Goal: Transaction & Acquisition: Purchase product/service

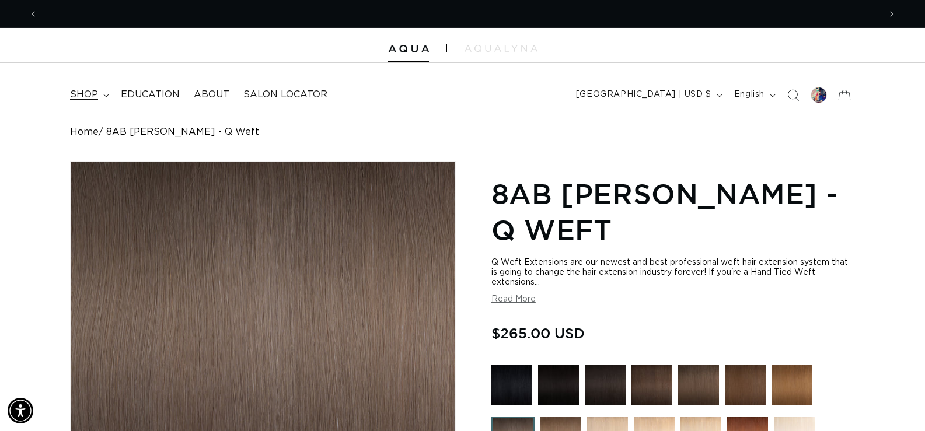
scroll to position [0, 842]
click at [104, 96] on icon at bounding box center [106, 96] width 6 height 4
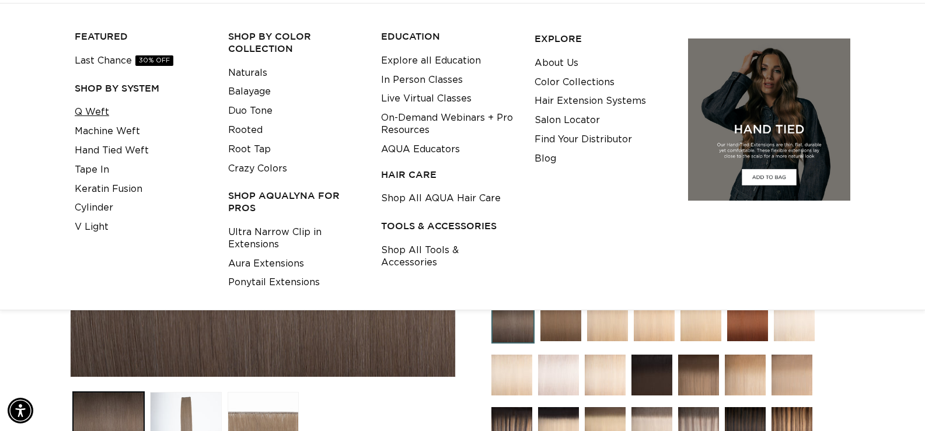
scroll to position [0, 1684]
click at [90, 110] on link "Q Weft" at bounding box center [92, 112] width 34 height 19
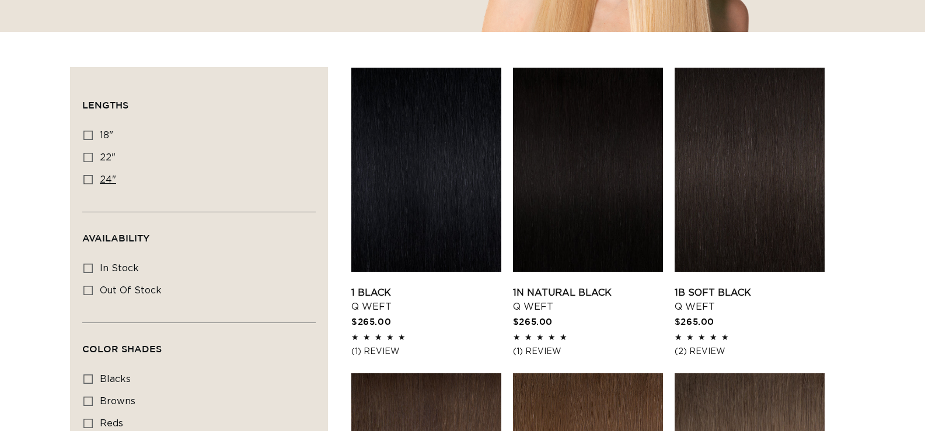
click at [94, 181] on label "24" 24" (5 products)" at bounding box center [195, 180] width 224 height 22
click at [93, 181] on input "24" 24" (5 products)" at bounding box center [87, 179] width 9 height 9
checkbox input "true"
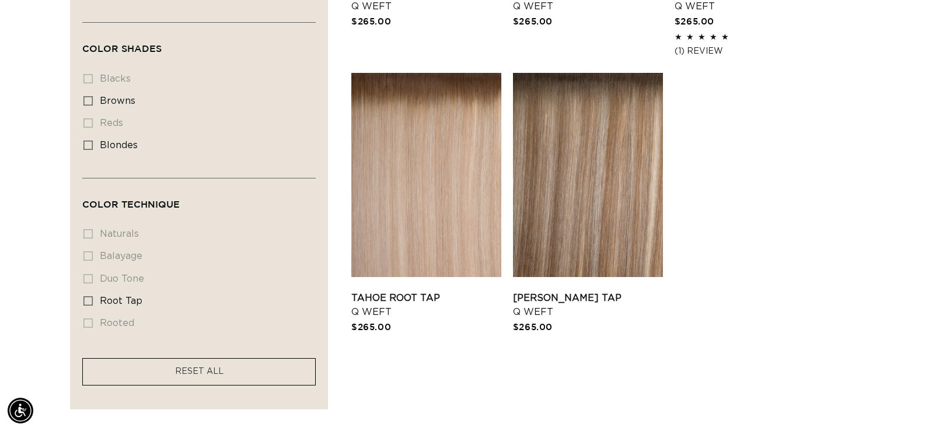
scroll to position [700, 0]
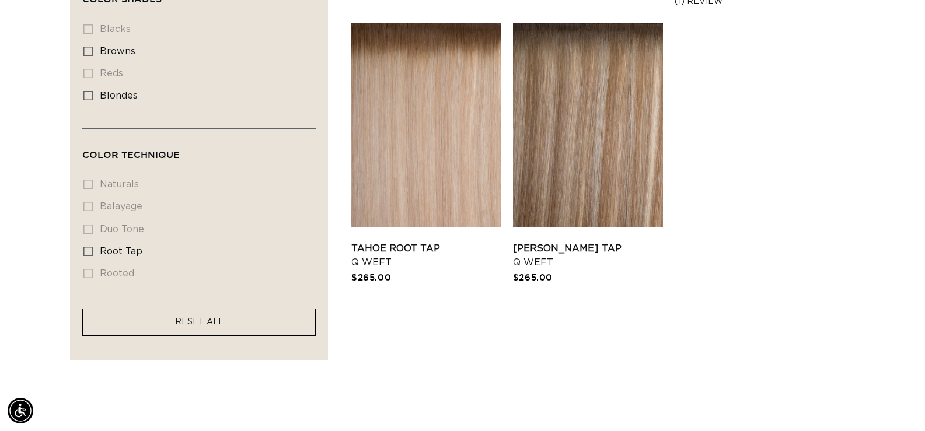
click at [197, 318] on span "RESET ALL" at bounding box center [199, 322] width 48 height 8
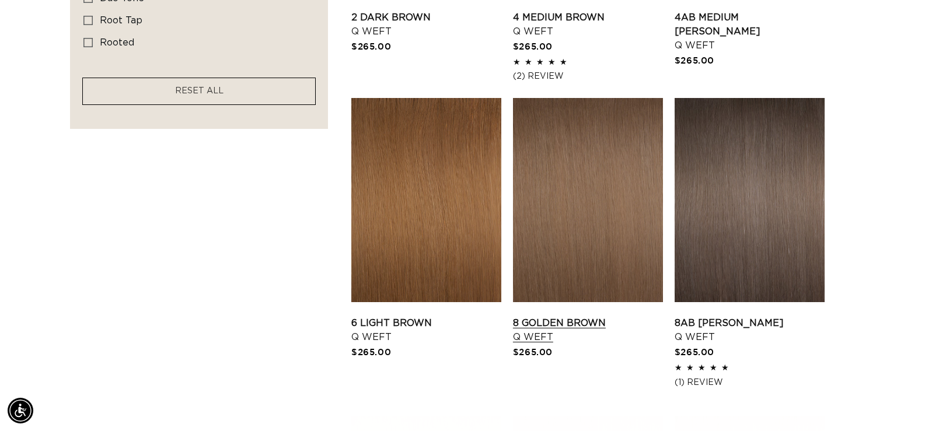
scroll to position [933, 0]
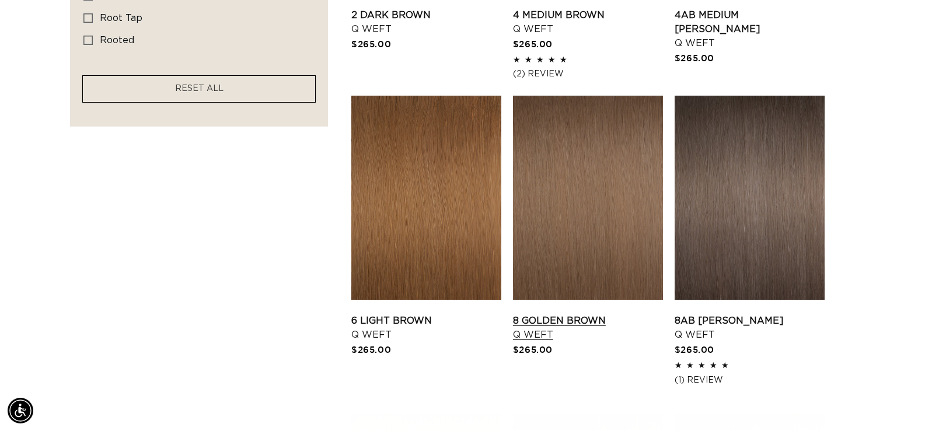
click at [603, 314] on link "8 Golden Brown Q Weft" at bounding box center [588, 328] width 150 height 28
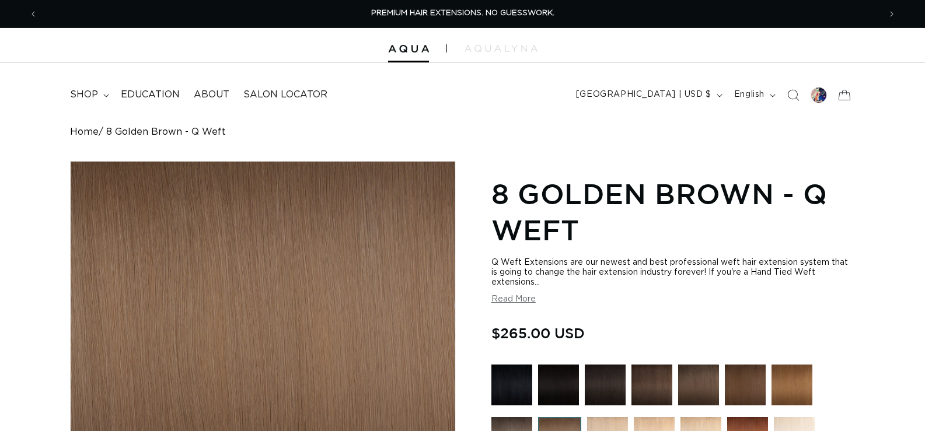
scroll to position [233, 0]
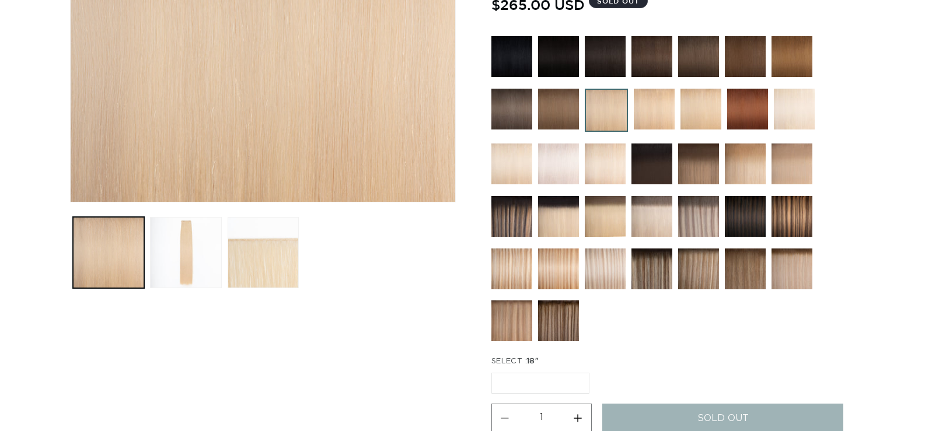
click at [741, 155] on img at bounding box center [745, 164] width 41 height 41
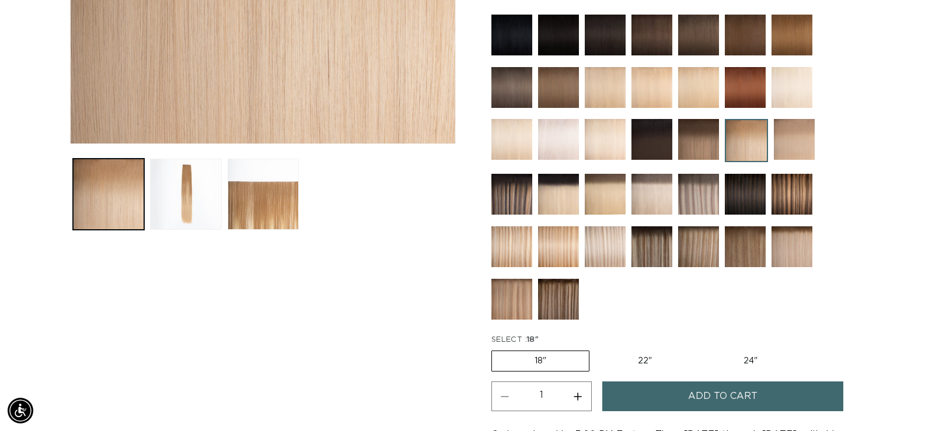
click at [751, 364] on label "24" Variant sold out or unavailable" at bounding box center [750, 361] width 99 height 20
click at [701, 349] on input "24" Variant sold out or unavailable" at bounding box center [700, 348] width 1 height 1
radio input "true"
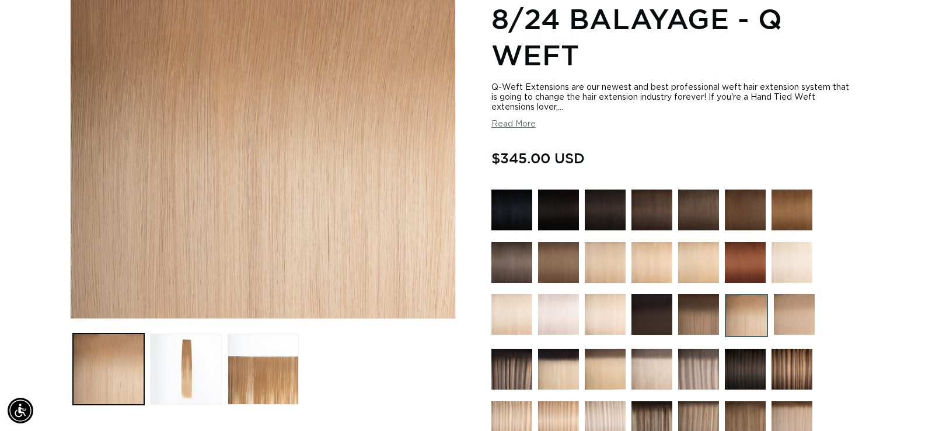
scroll to position [0, 1684]
click at [799, 313] on img at bounding box center [794, 314] width 41 height 41
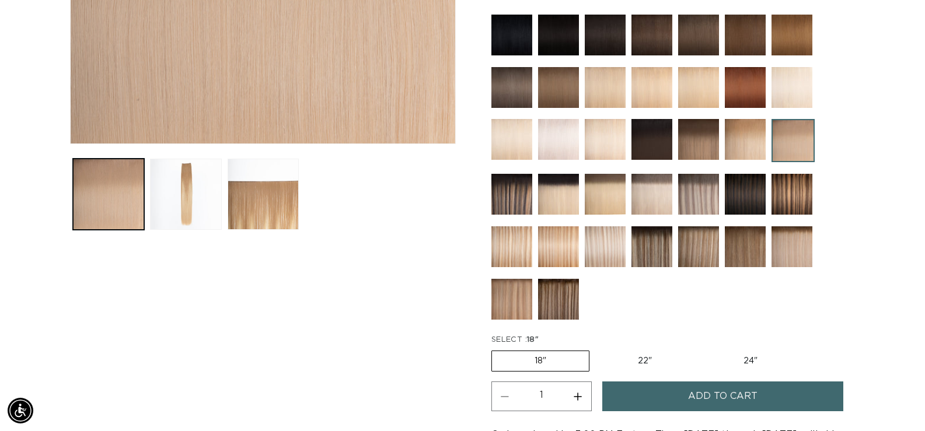
scroll to position [0, 1684]
click at [796, 30] on img at bounding box center [791, 35] width 41 height 41
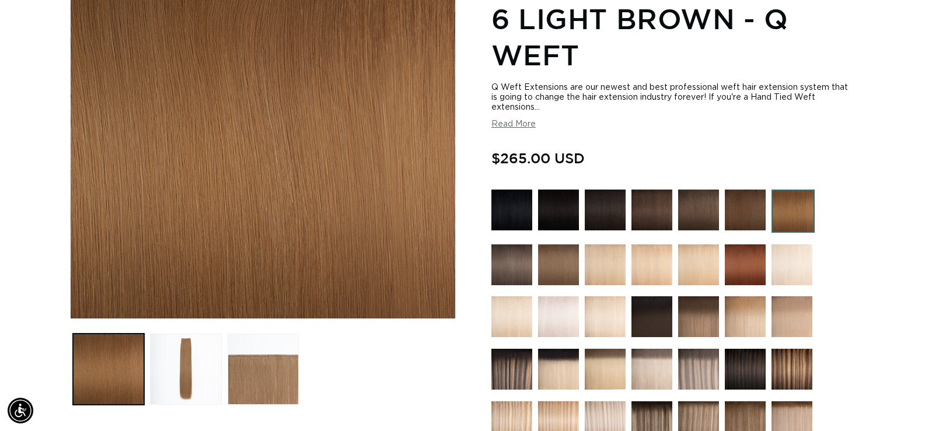
click at [517, 256] on img at bounding box center [511, 264] width 41 height 41
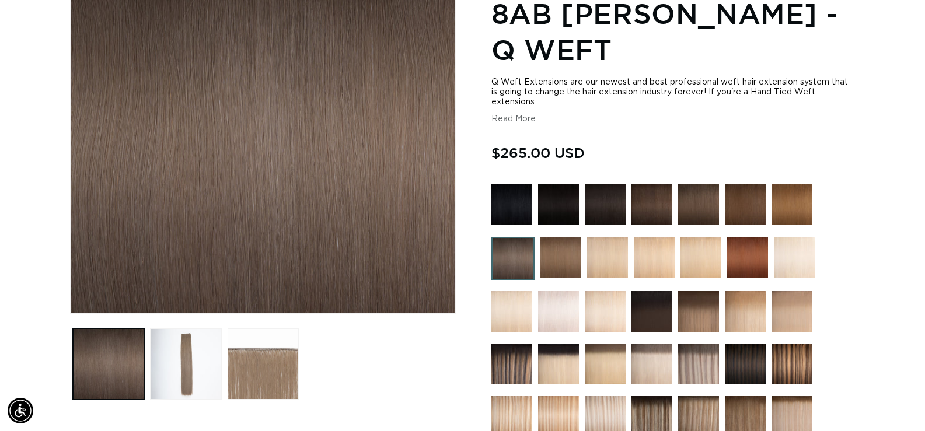
scroll to position [175, 0]
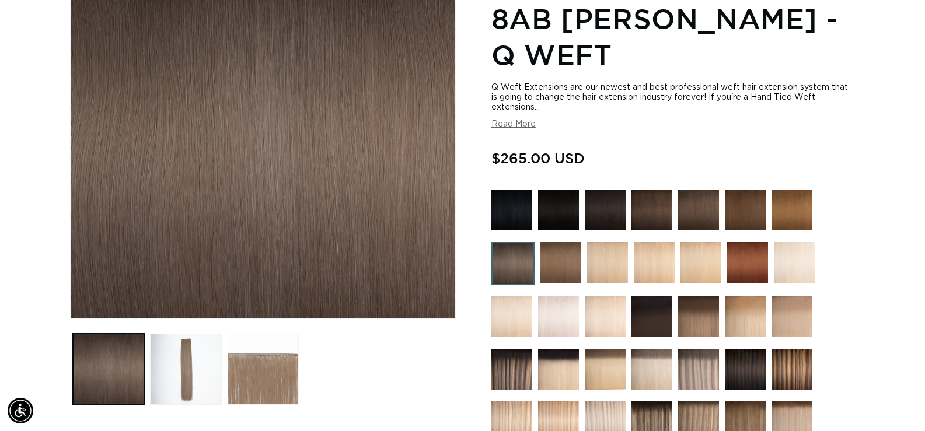
click at [567, 271] on img at bounding box center [560, 262] width 41 height 41
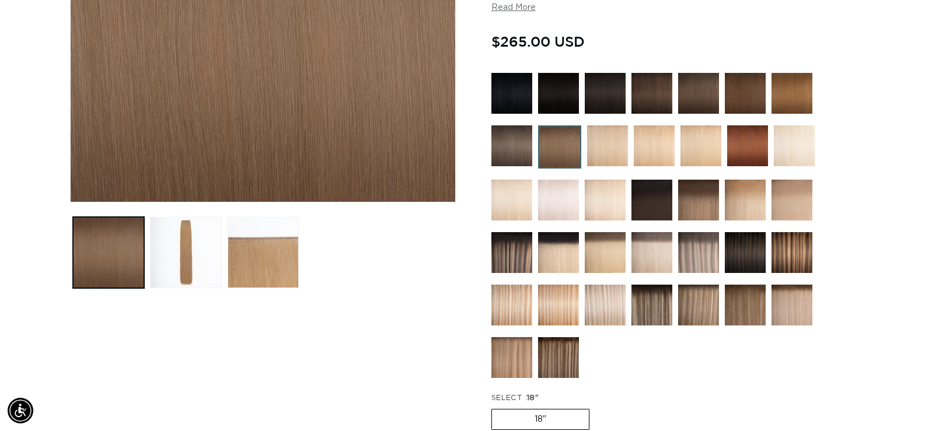
click at [800, 192] on img at bounding box center [791, 200] width 41 height 41
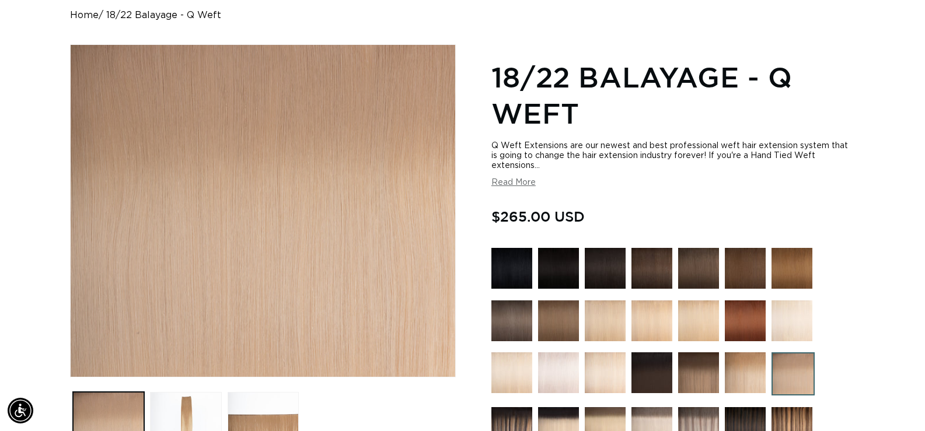
scroll to position [0, 842]
click at [564, 328] on img at bounding box center [558, 320] width 41 height 41
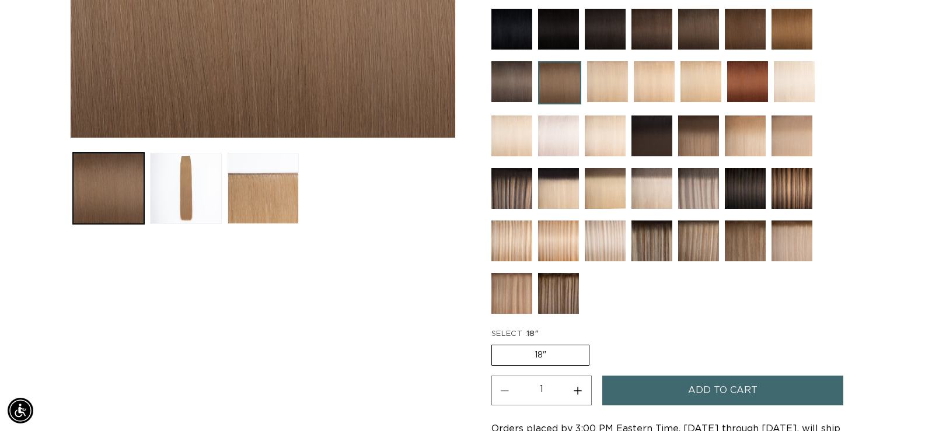
scroll to position [292, 0]
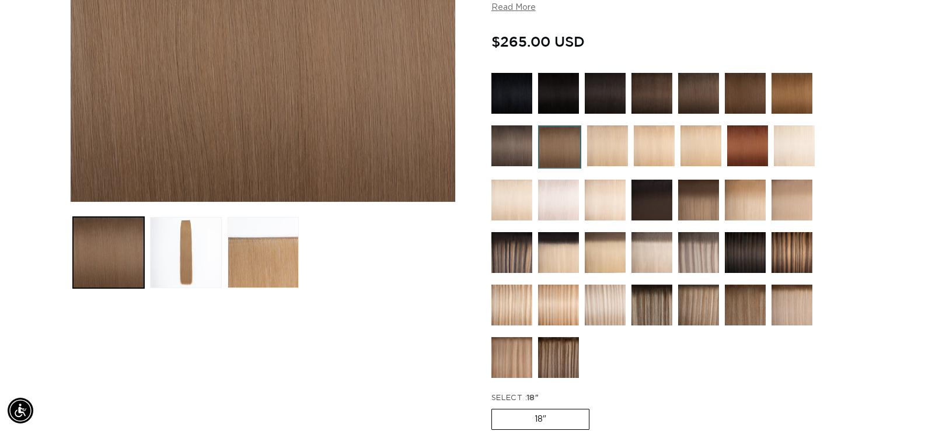
click at [764, 194] on img at bounding box center [745, 200] width 41 height 41
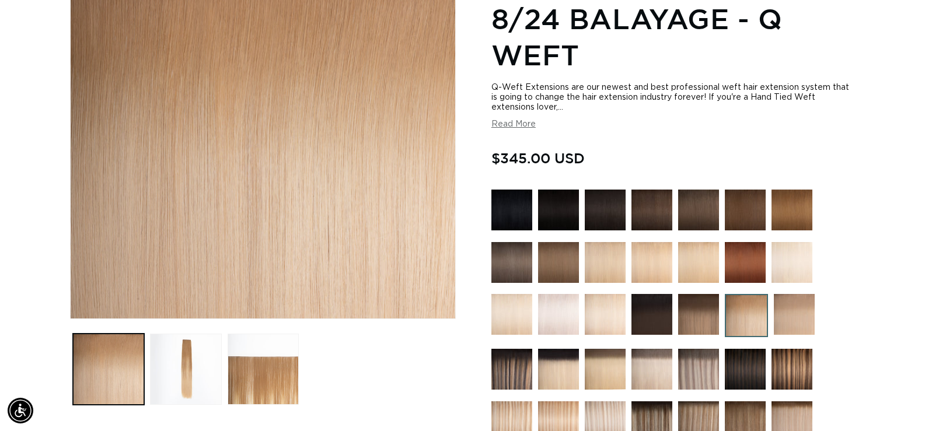
scroll to position [0, 1684]
